Goal: Task Accomplishment & Management: Manage account settings

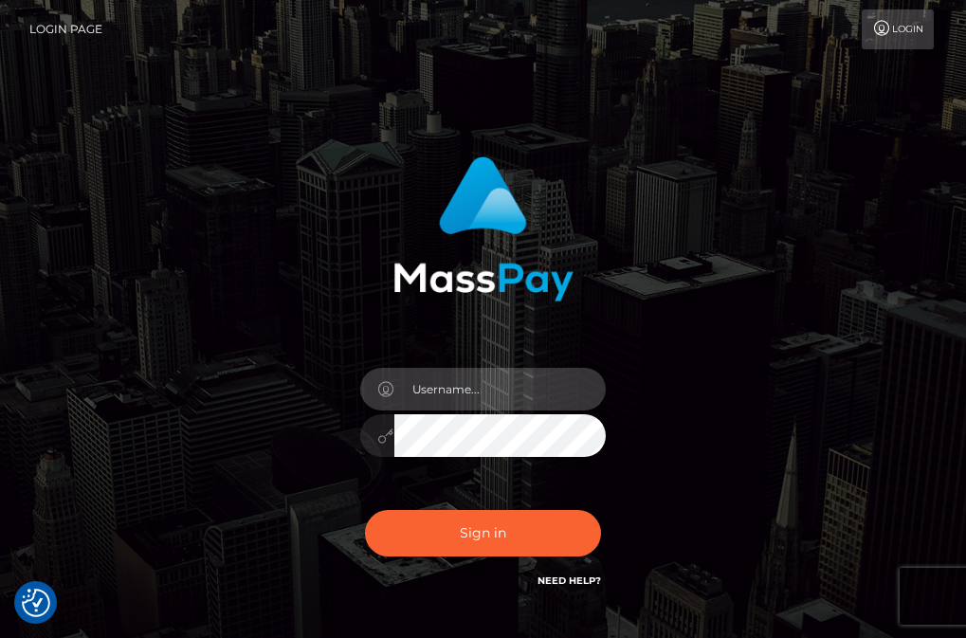
type input "[EMAIL_ADDRESS][DOMAIN_NAME]"
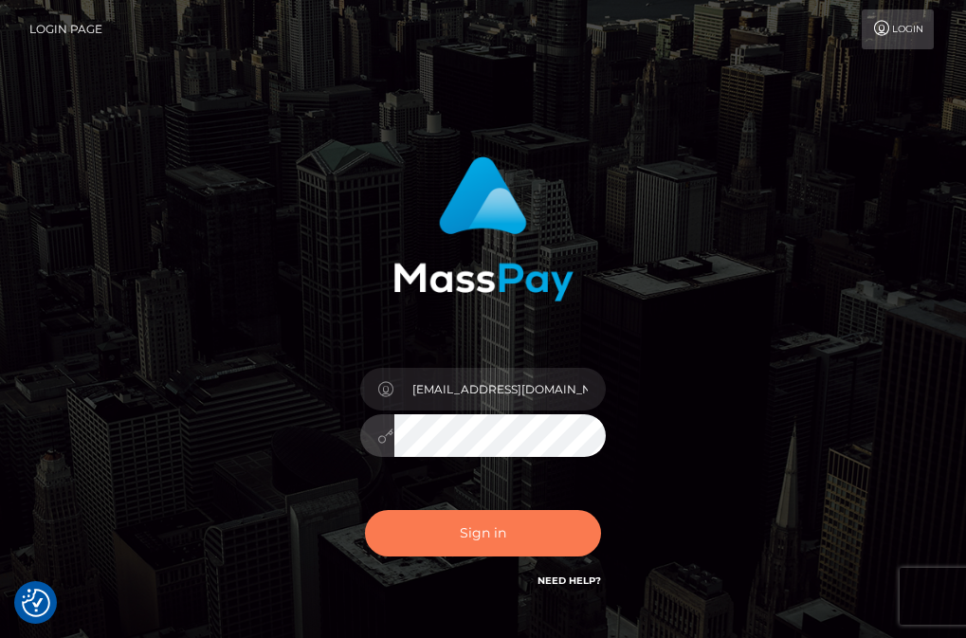
click at [499, 518] on button "Sign in" at bounding box center [483, 533] width 237 height 46
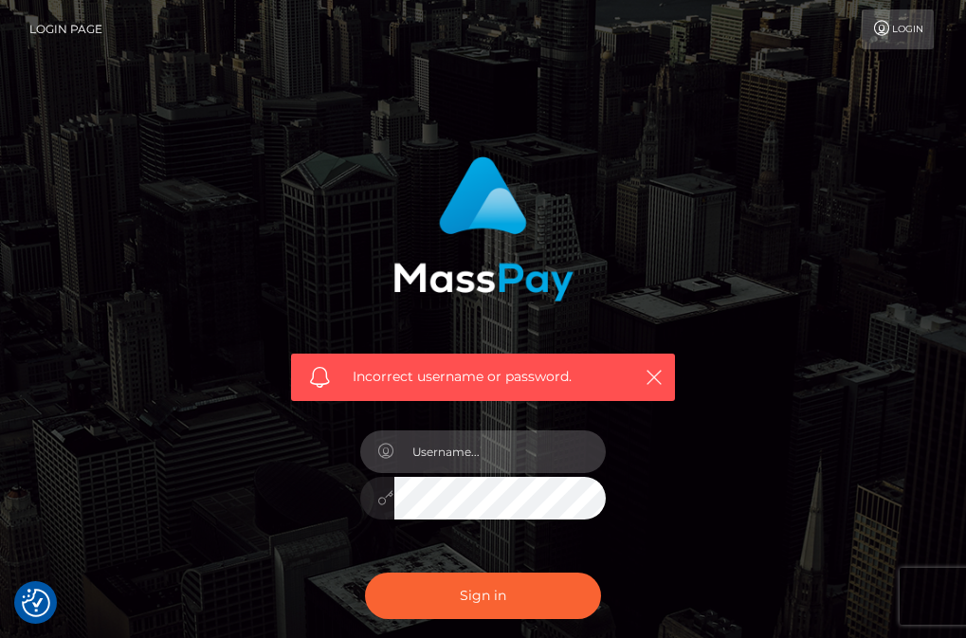
type input "elpistouria@gmail.com"
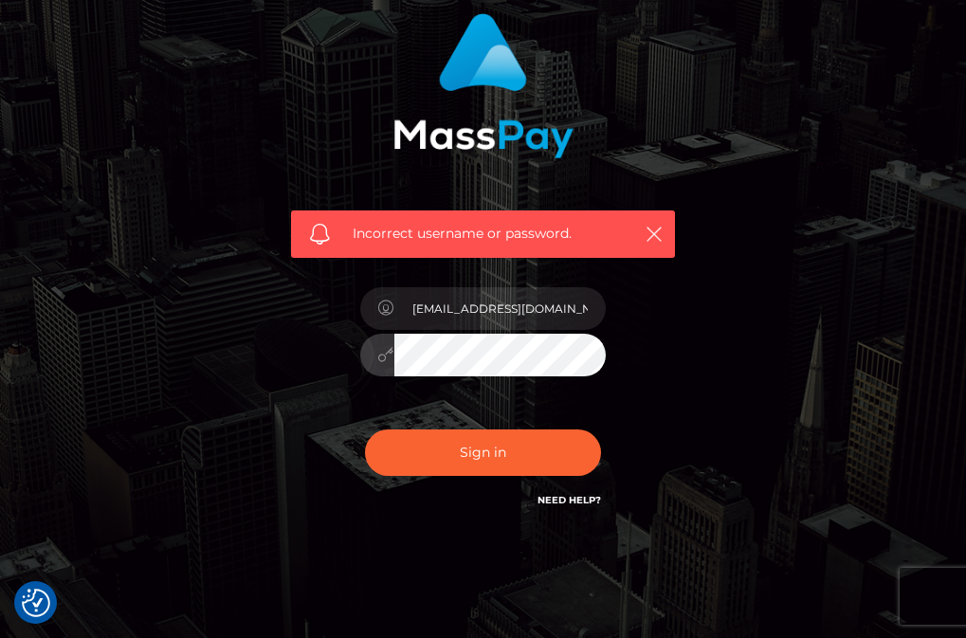
scroll to position [145, 0]
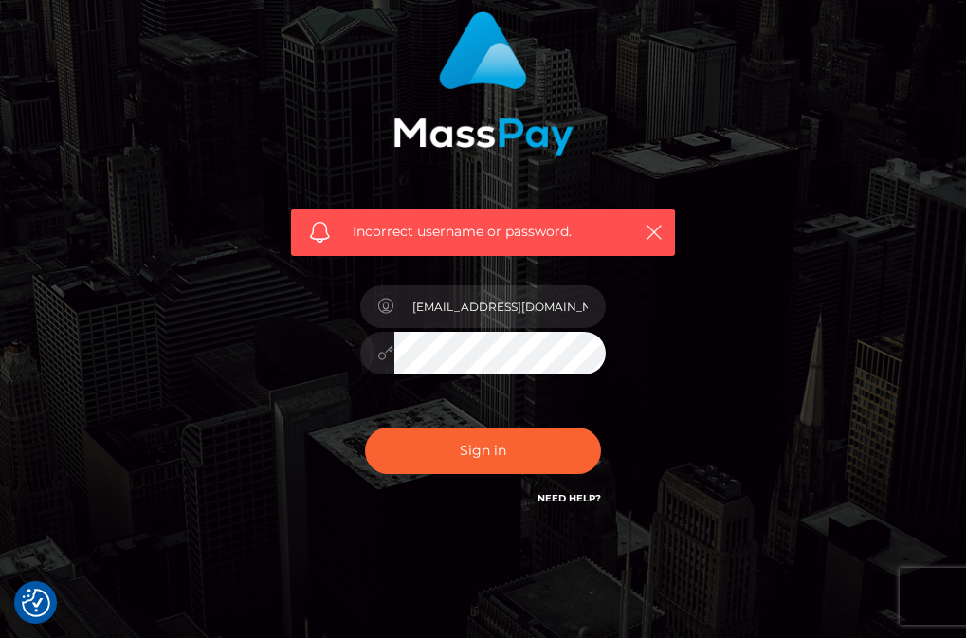
click at [569, 497] on link "Need Help?" at bounding box center [570, 498] width 64 height 12
click at [365, 358] on div at bounding box center [377, 353] width 34 height 43
click at [374, 358] on div at bounding box center [377, 353] width 34 height 43
click at [372, 357] on div at bounding box center [483, 350] width 247 height 37
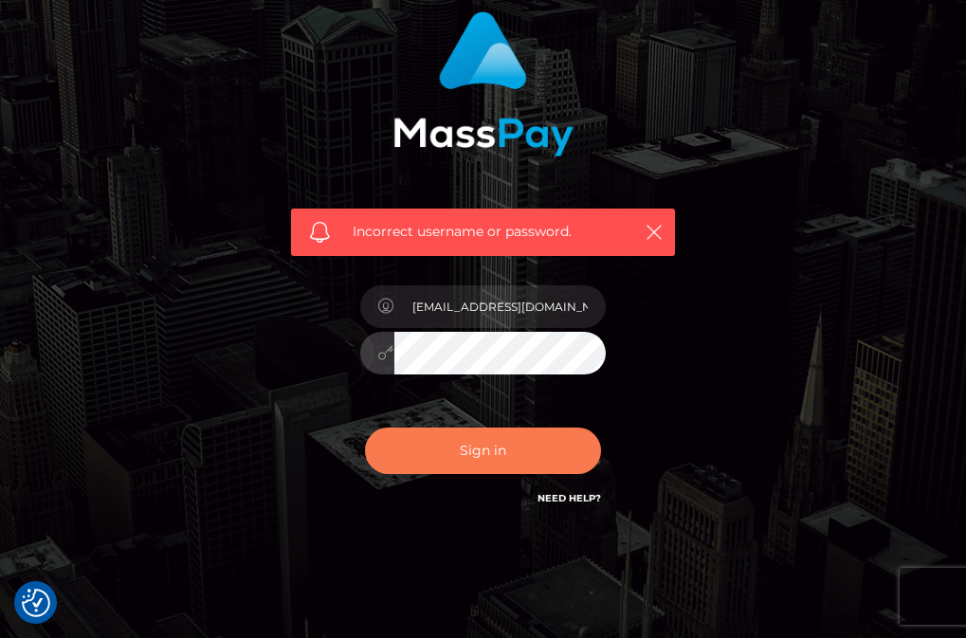
click at [481, 460] on button "Sign in" at bounding box center [483, 451] width 237 height 46
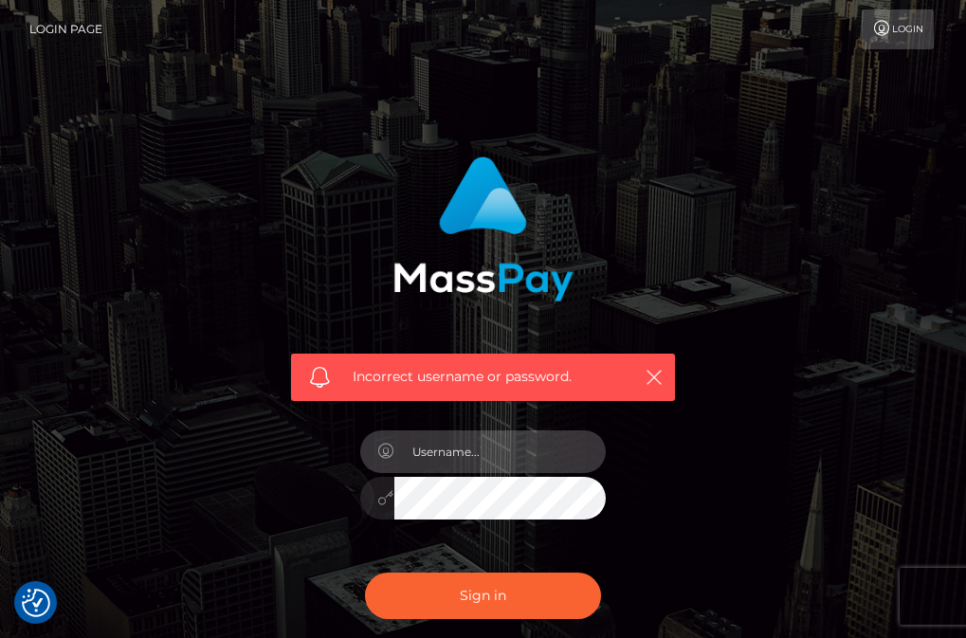
type input "[EMAIL_ADDRESS][DOMAIN_NAME]"
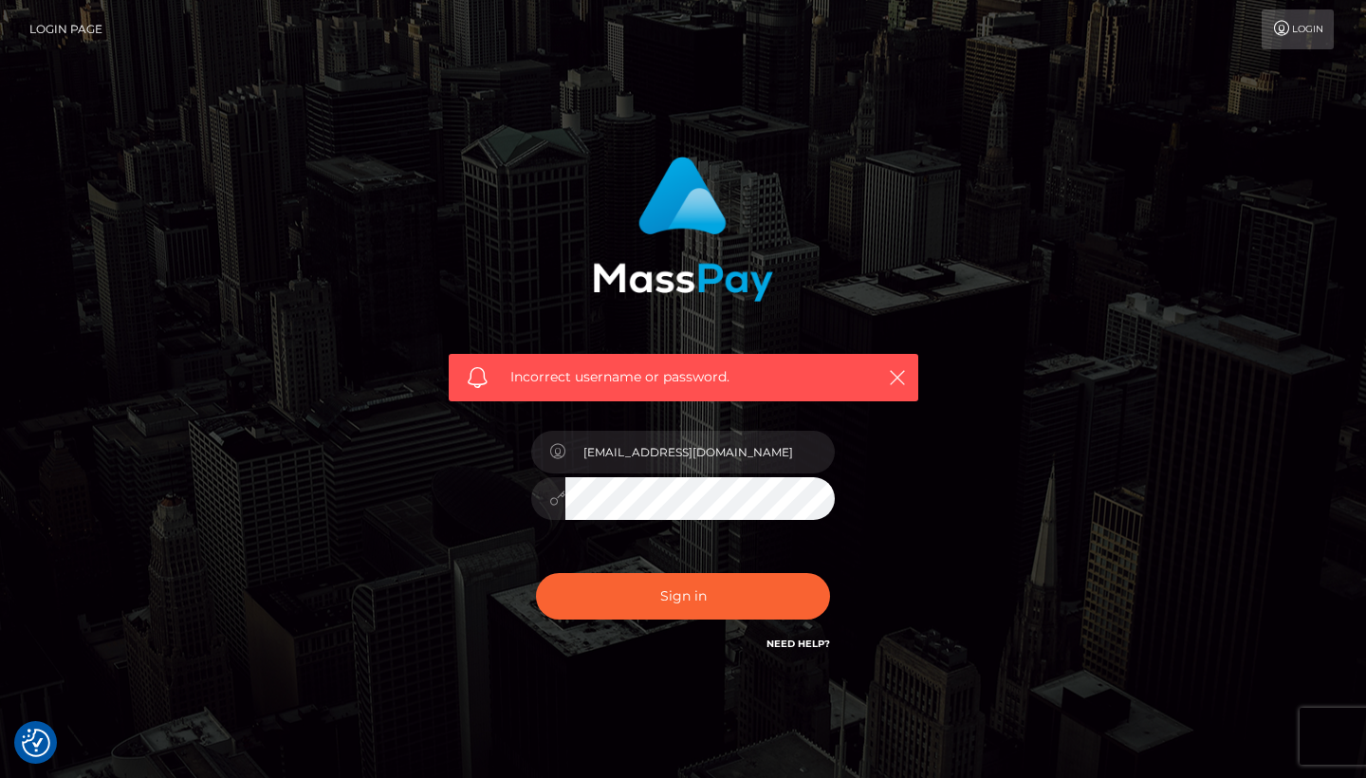
click at [965, 51] on nav "Login Page Login" at bounding box center [683, 29] width 1366 height 59
click at [965, 32] on icon at bounding box center [1282, 28] width 20 height 15
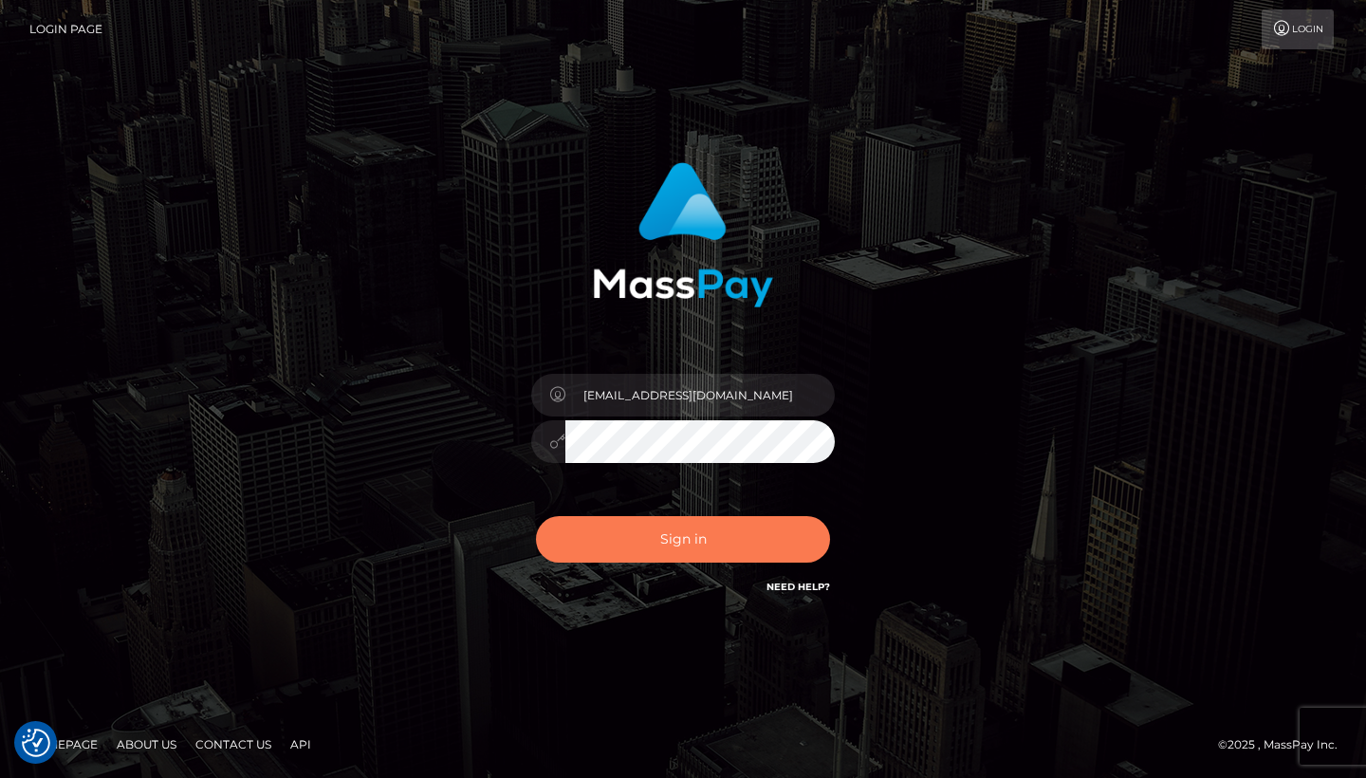
click at [668, 541] on button "Sign in" at bounding box center [683, 539] width 294 height 46
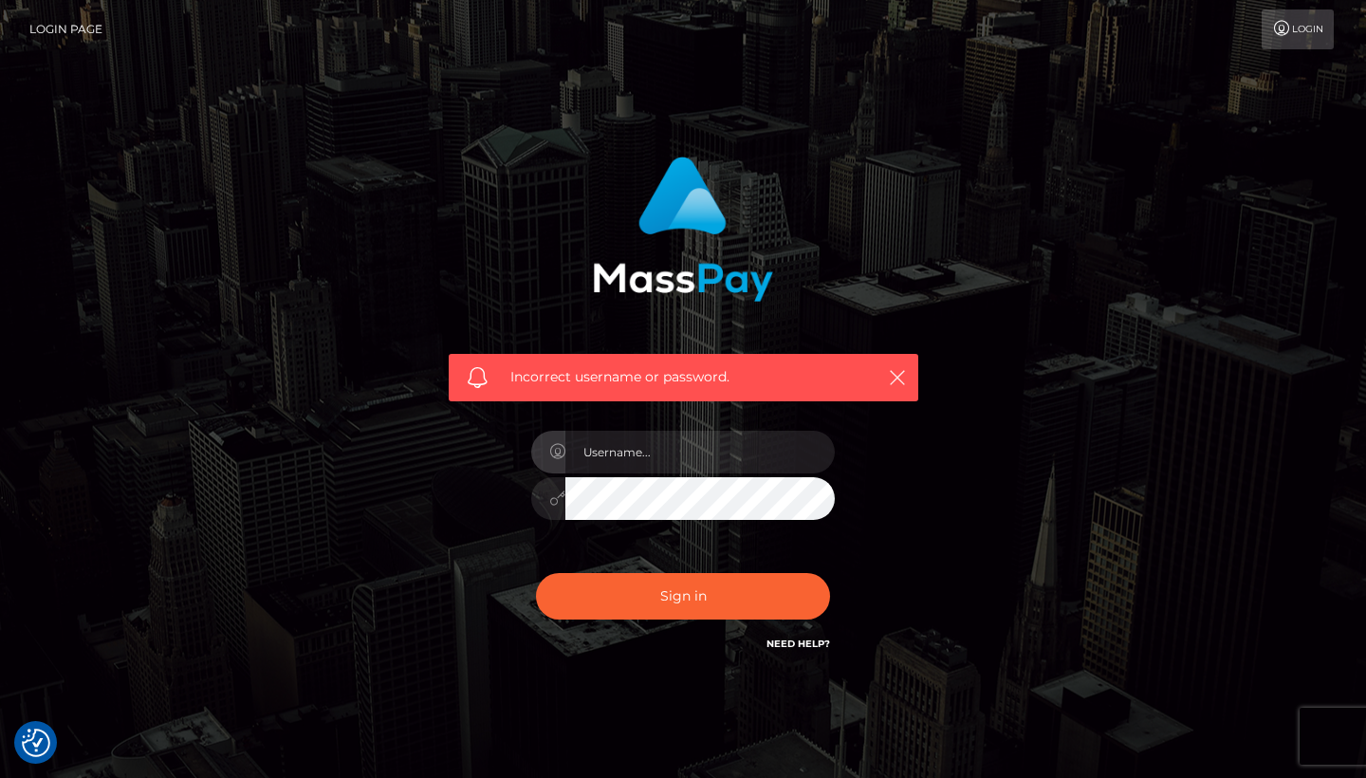
click at [1300, 33] on link "Login" at bounding box center [1297, 29] width 72 height 40
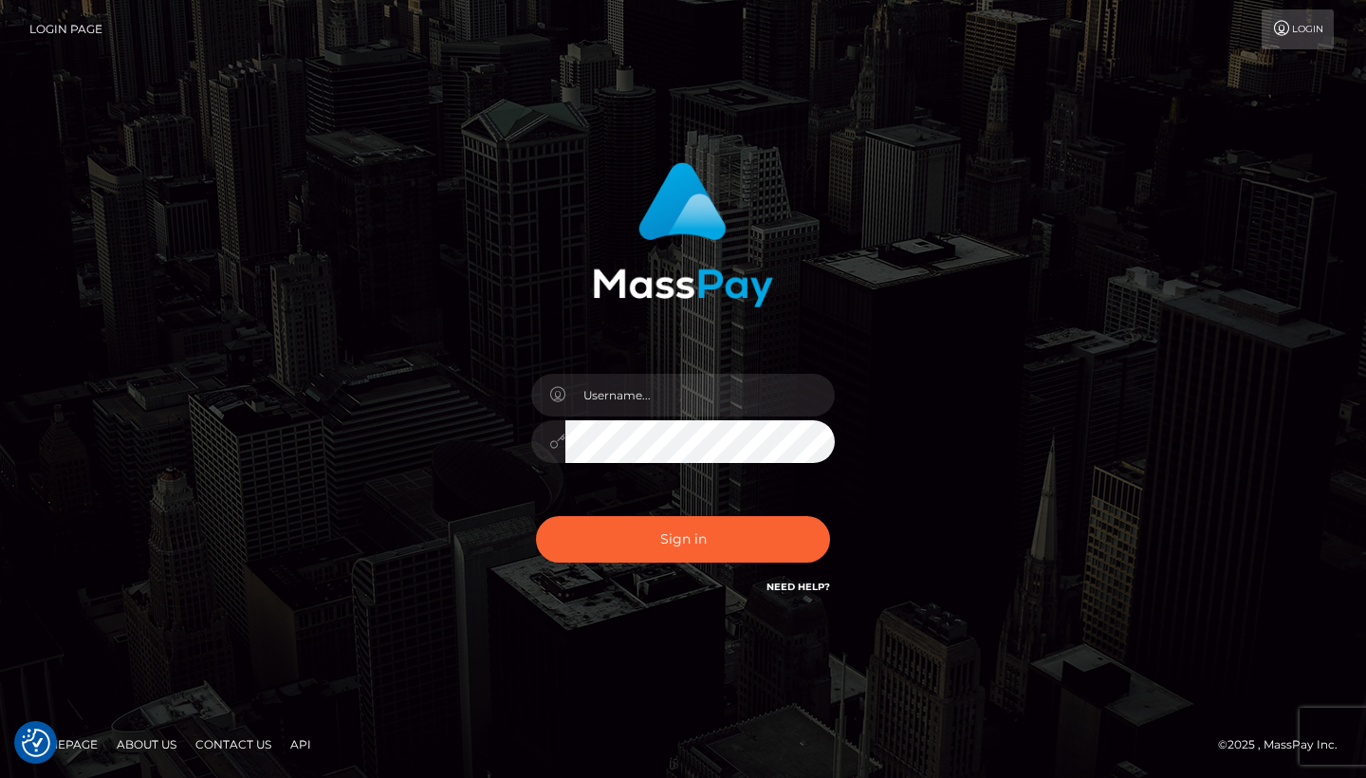
click at [79, 745] on link "Homepage" at bounding box center [63, 743] width 84 height 29
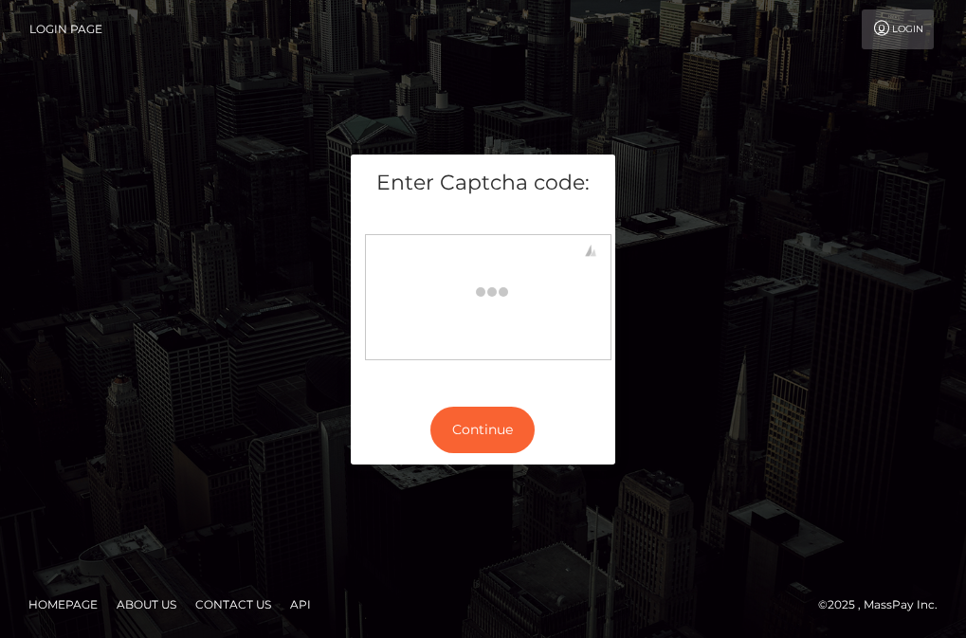
drag, startPoint x: 472, startPoint y: 326, endPoint x: 837, endPoint y: 615, distance: 465.2
click at [472, 326] on body at bounding box center [487, 294] width 229 height 103
click at [473, 399] on div "Continue" at bounding box center [484, 429] width 266 height 69
click at [473, 413] on button "Continue" at bounding box center [483, 430] width 104 height 46
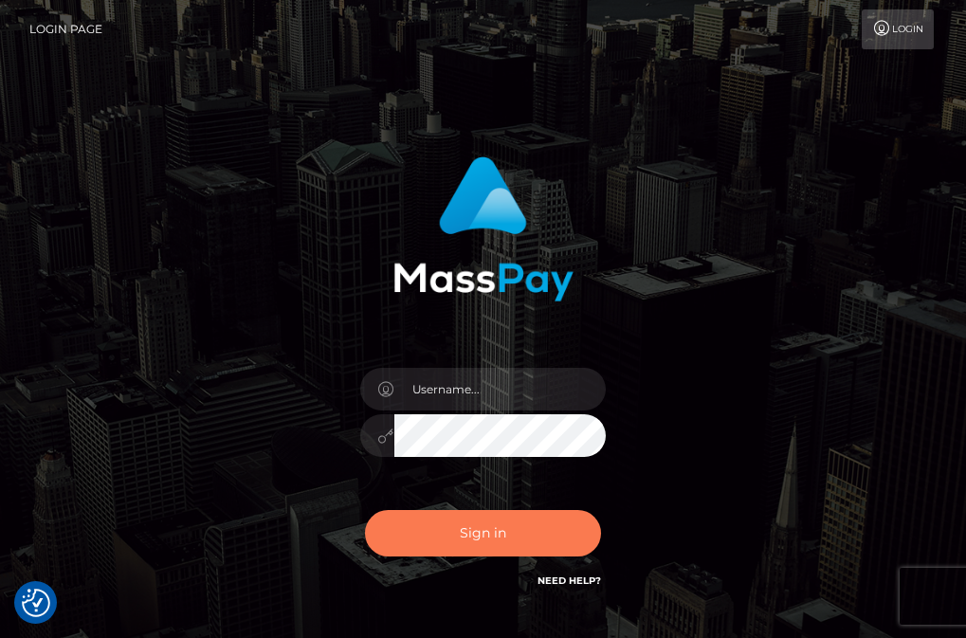
click at [491, 545] on button "Sign in" at bounding box center [483, 533] width 237 height 46
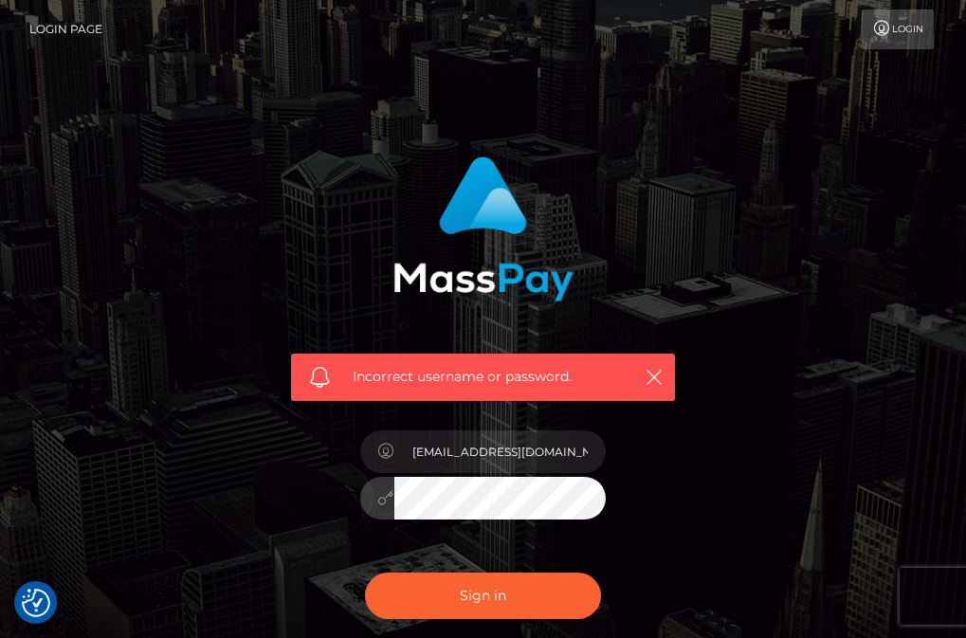
scroll to position [86, 0]
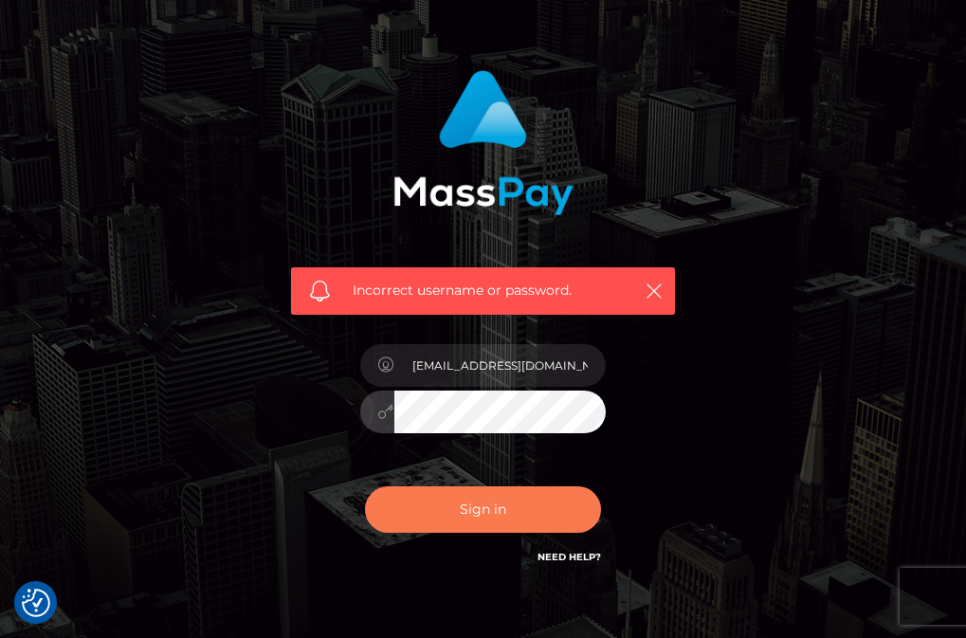
click at [465, 523] on button "Sign in" at bounding box center [483, 509] width 237 height 46
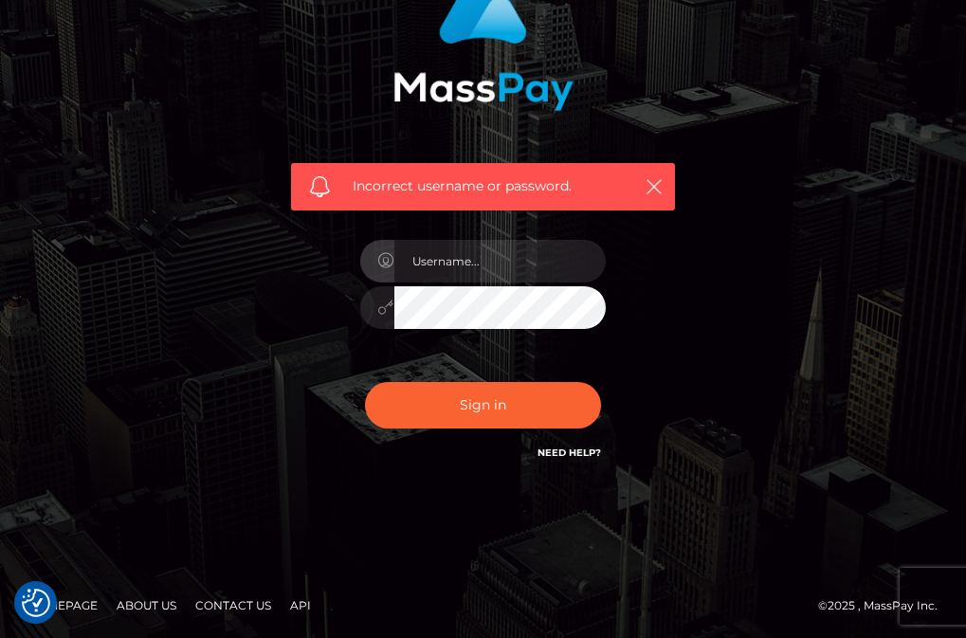
scroll to position [190, 0]
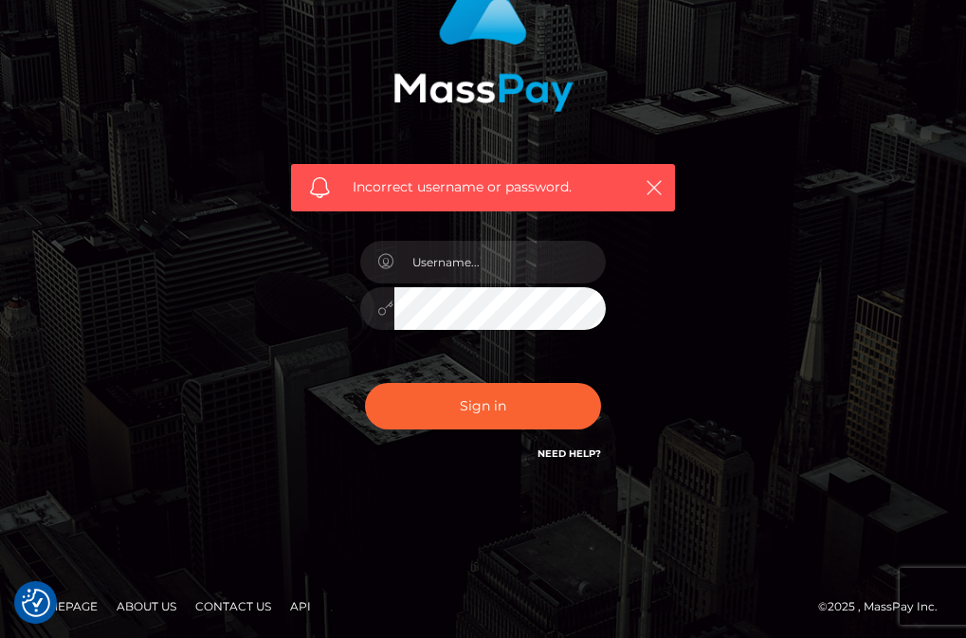
click at [583, 448] on link "Need Help?" at bounding box center [570, 454] width 64 height 12
click at [653, 181] on icon "button" at bounding box center [654, 187] width 19 height 19
